Goal: Task Accomplishment & Management: Manage account settings

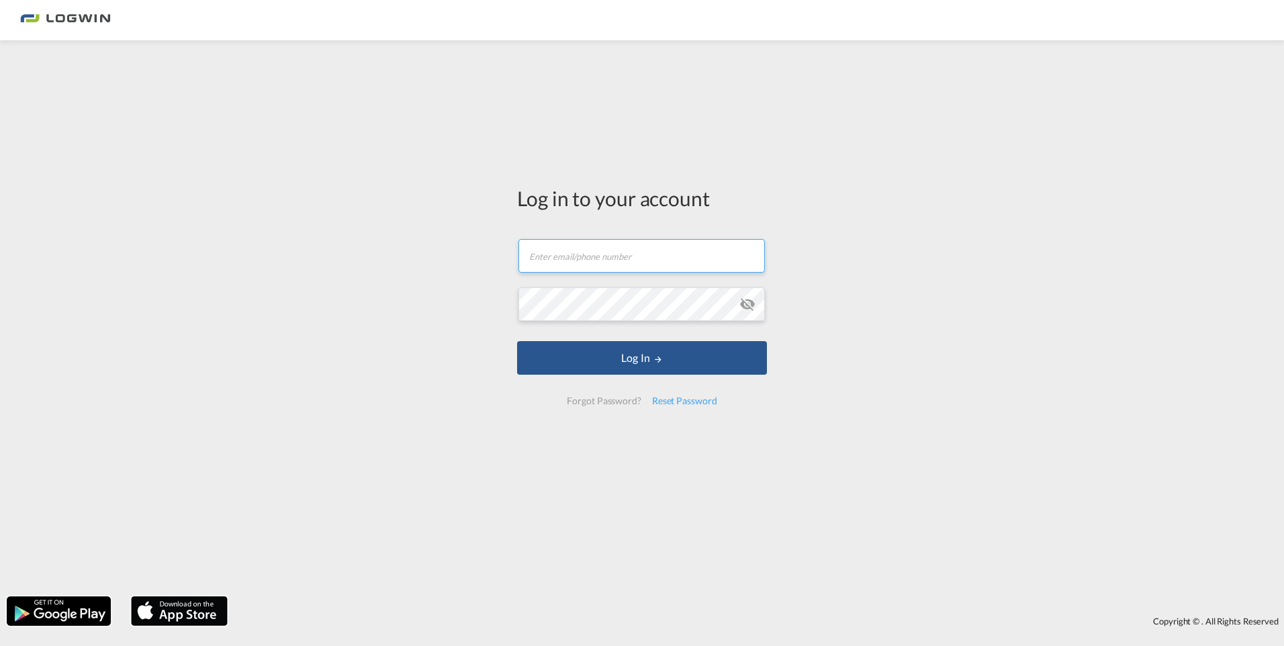
type input "[PERSON_NAME][EMAIL_ADDRESS][PERSON_NAME][DOMAIN_NAME]"
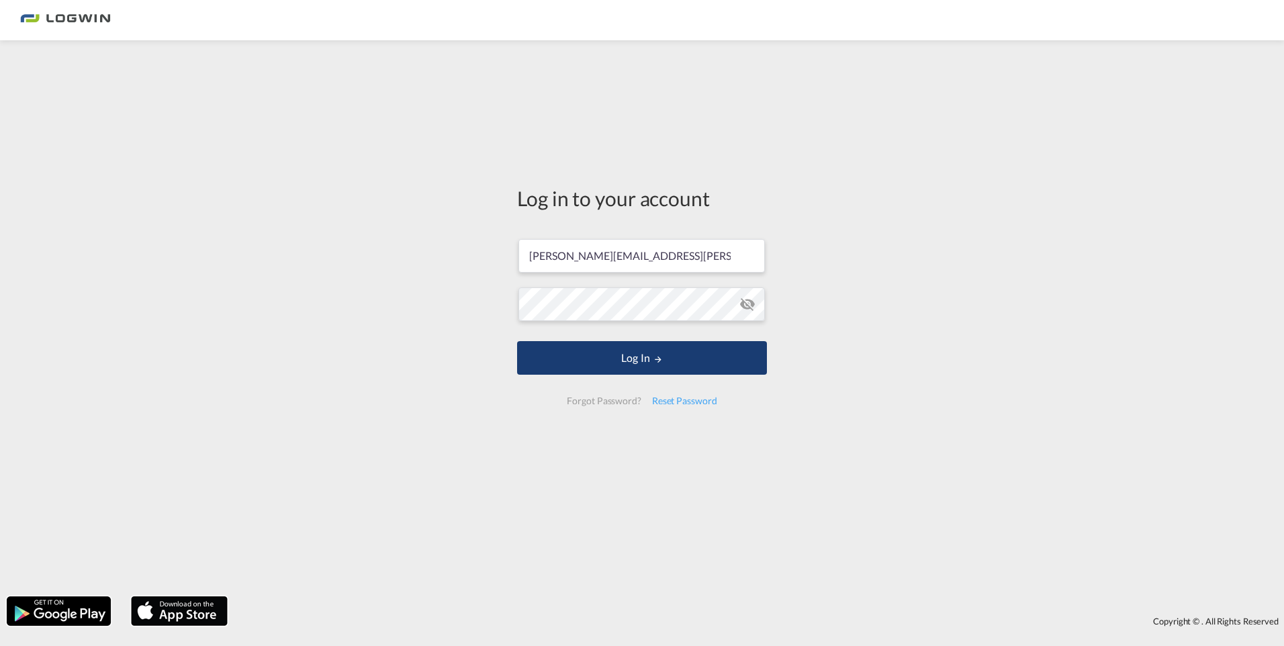
click at [609, 367] on button "Log In" at bounding box center [642, 358] width 250 height 34
type input "[PERSON_NAME][EMAIL_ADDRESS][PERSON_NAME][DOMAIN_NAME]"
click at [599, 369] on button "Log In" at bounding box center [642, 358] width 250 height 34
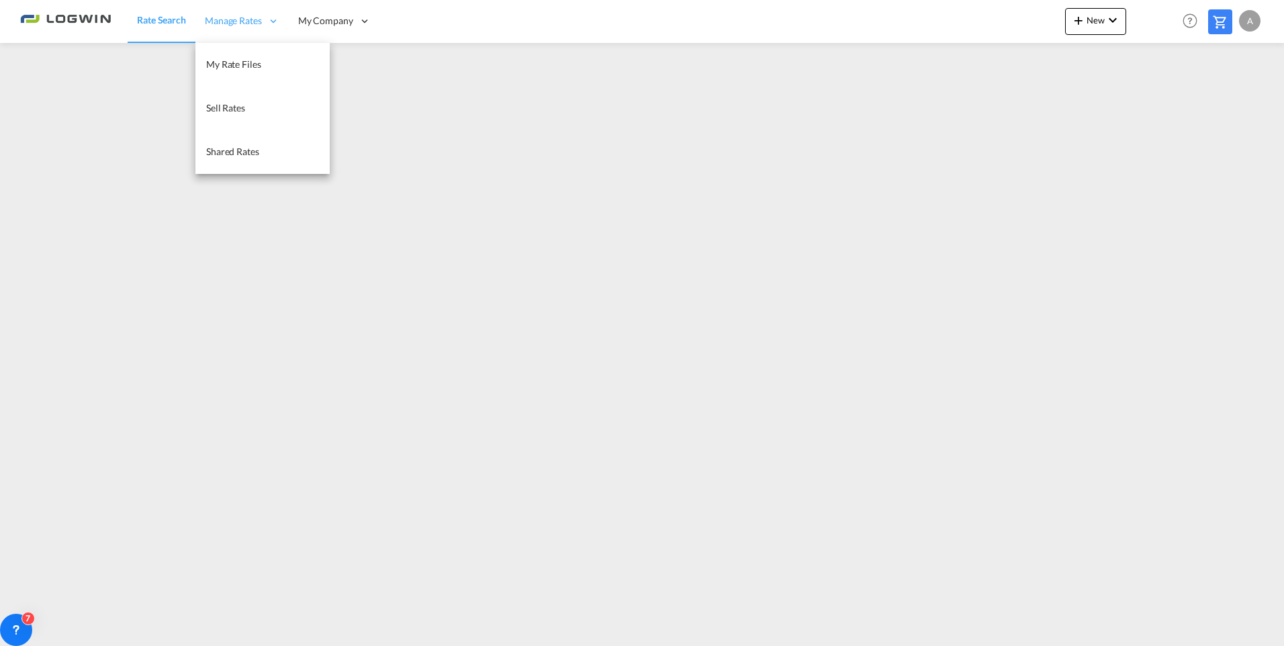
click at [242, 7] on div "Manage Rates" at bounding box center [241, 21] width 93 height 44
click at [238, 69] on span "My Rate Files" at bounding box center [233, 63] width 55 height 11
